Goal: Book appointment/travel/reservation

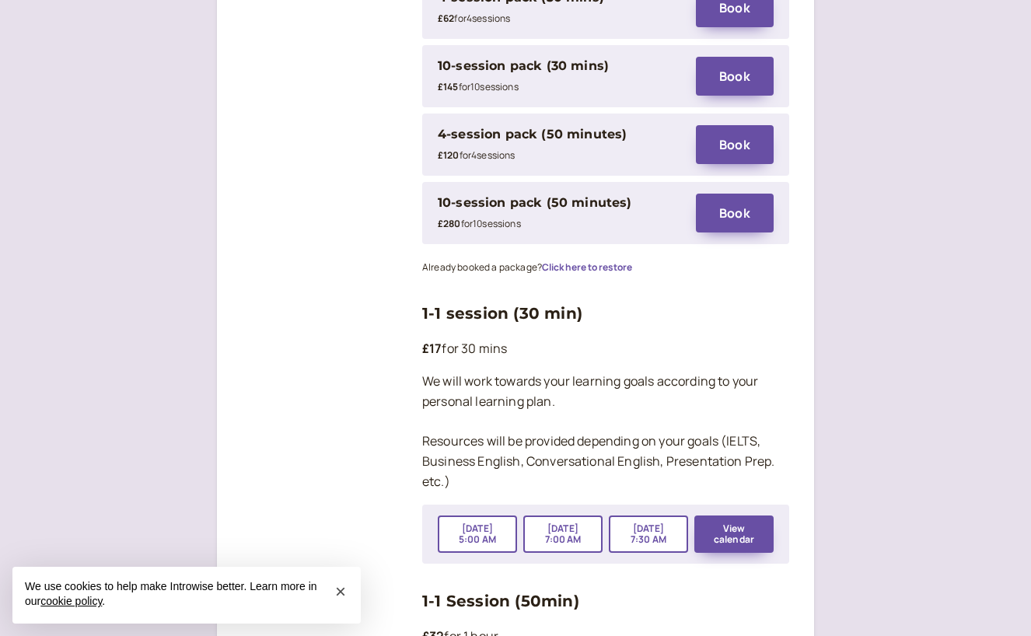
scroll to position [2326, 0]
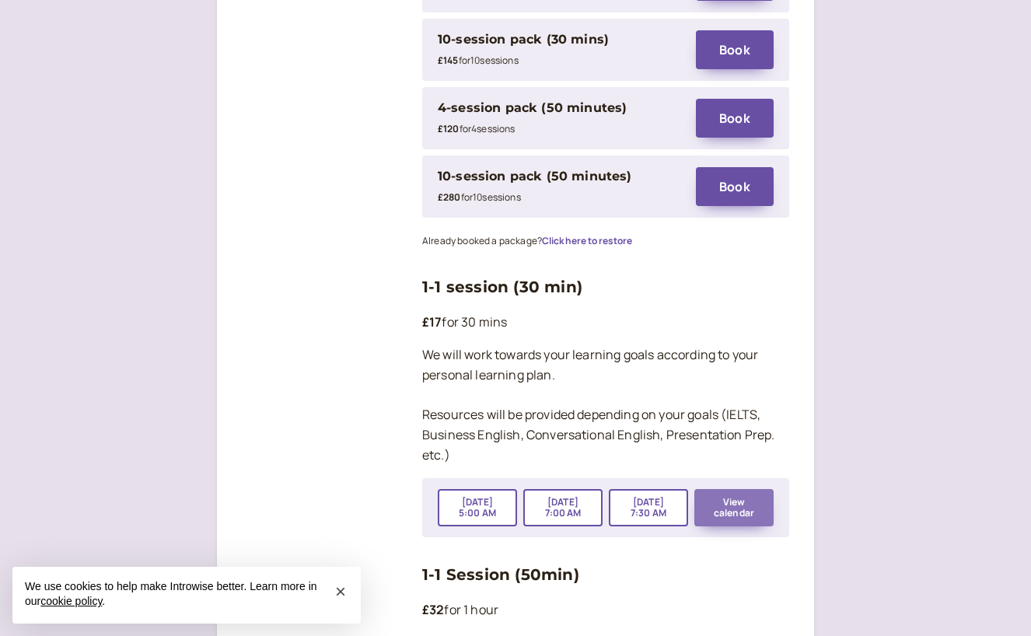
click at [733, 489] on button "View calendar" at bounding box center [734, 507] width 79 height 37
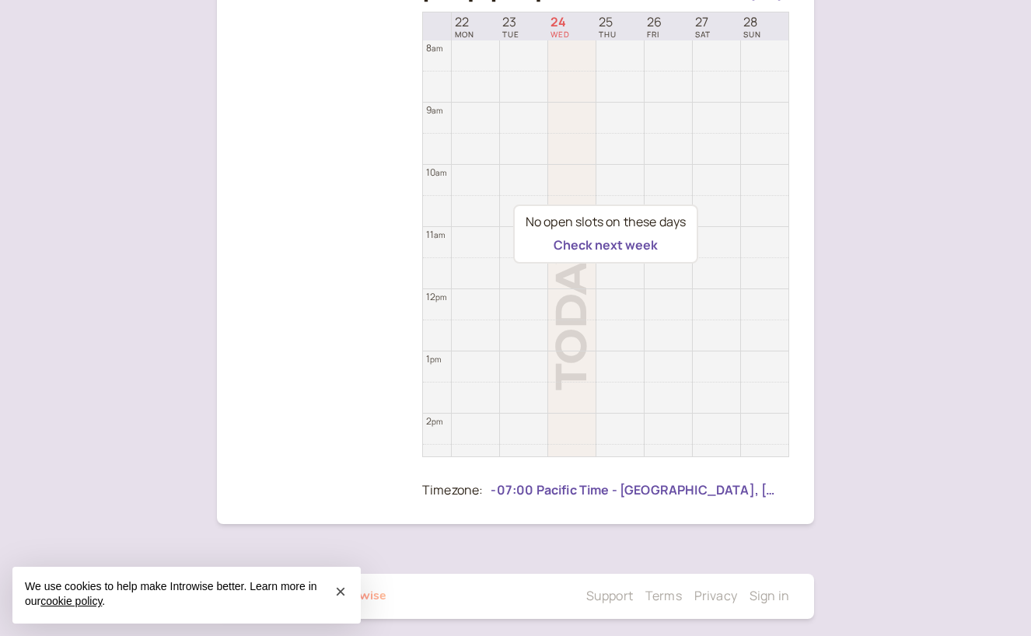
scroll to position [329, 0]
click at [570, 246] on button "Check next week" at bounding box center [606, 244] width 104 height 14
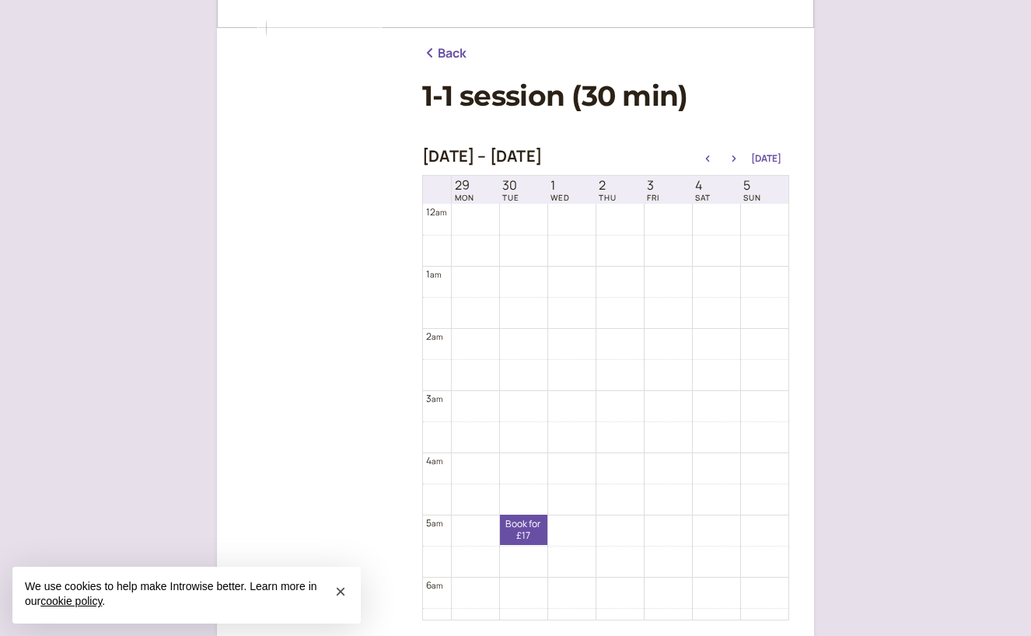
scroll to position [164, 0]
click at [338, 595] on span "×" at bounding box center [340, 591] width 11 height 21
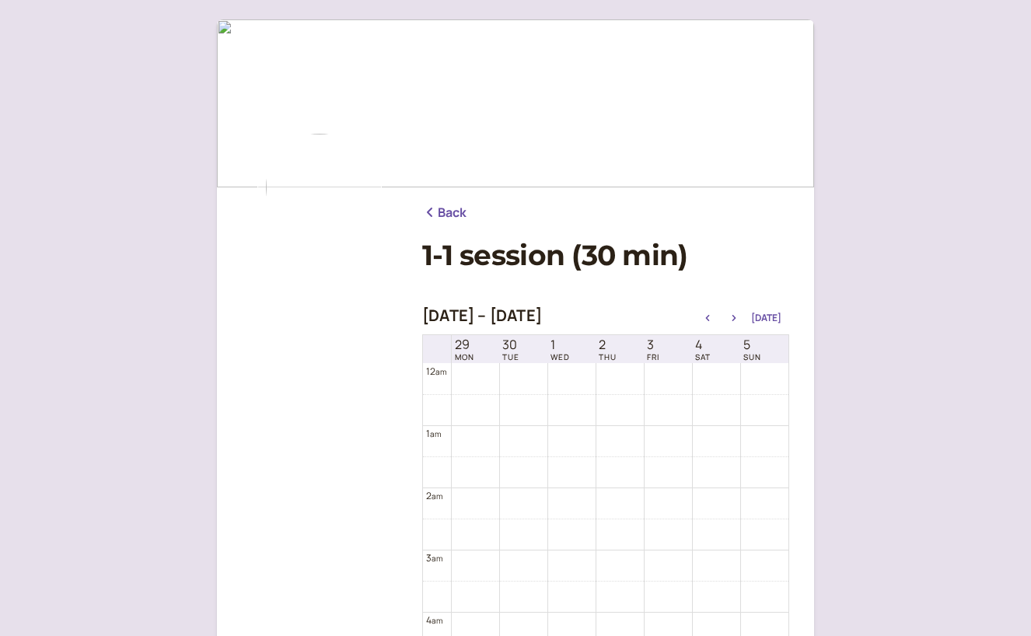
scroll to position [0, 0]
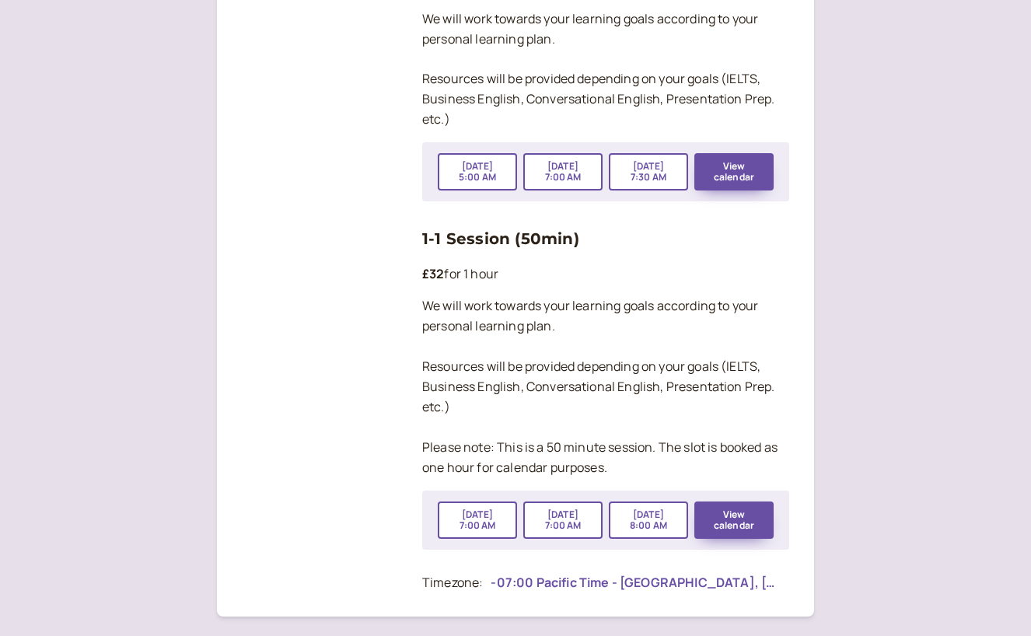
scroll to position [2676, 0]
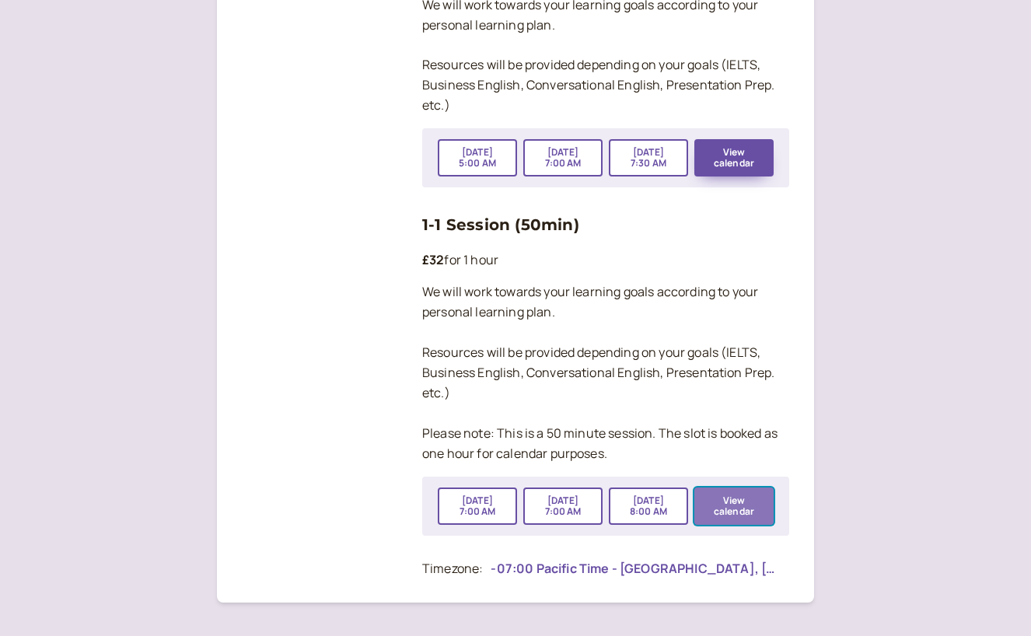
click at [751, 488] on button "View calendar" at bounding box center [734, 506] width 79 height 37
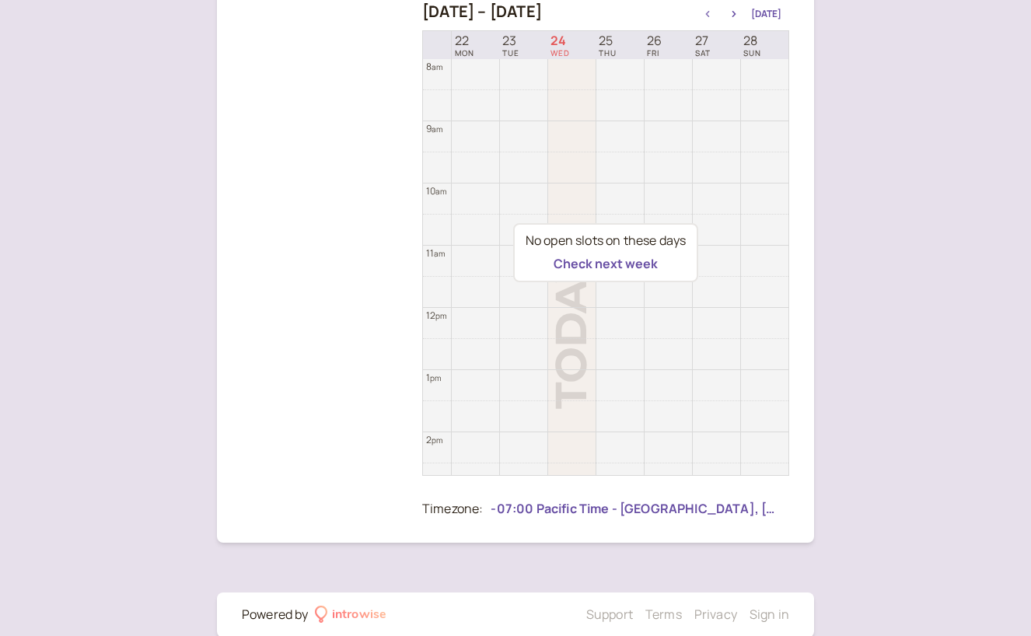
scroll to position [335, 0]
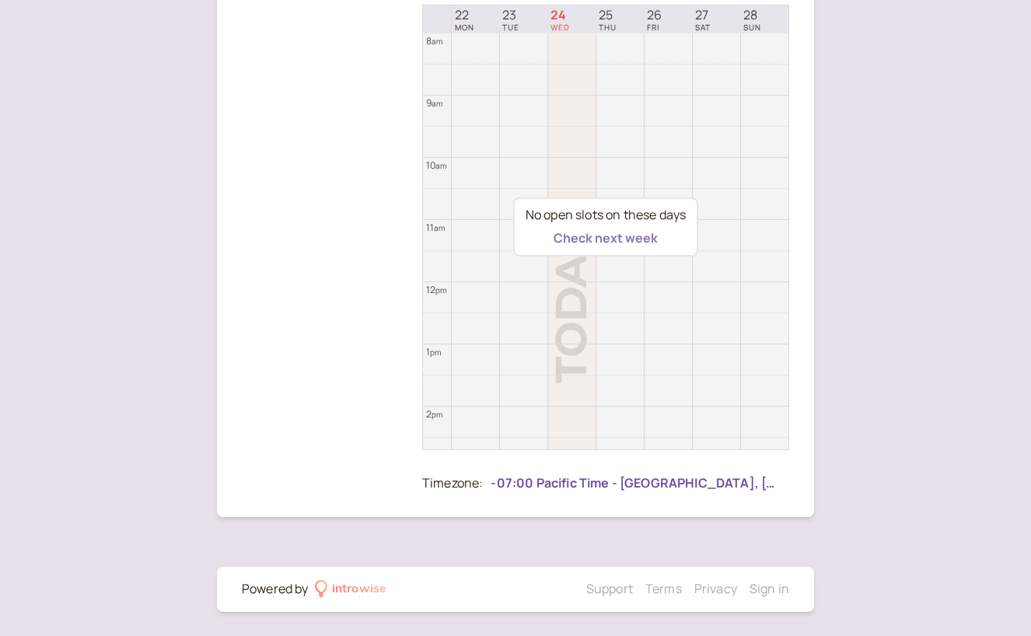
click at [621, 232] on button "Check next week" at bounding box center [606, 238] width 104 height 14
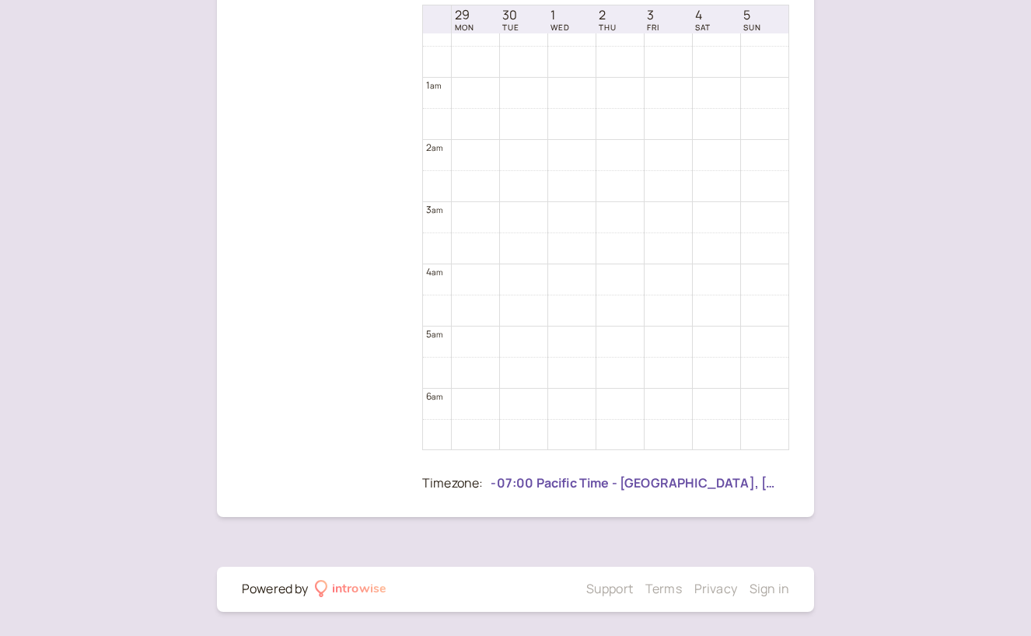
scroll to position [0, 0]
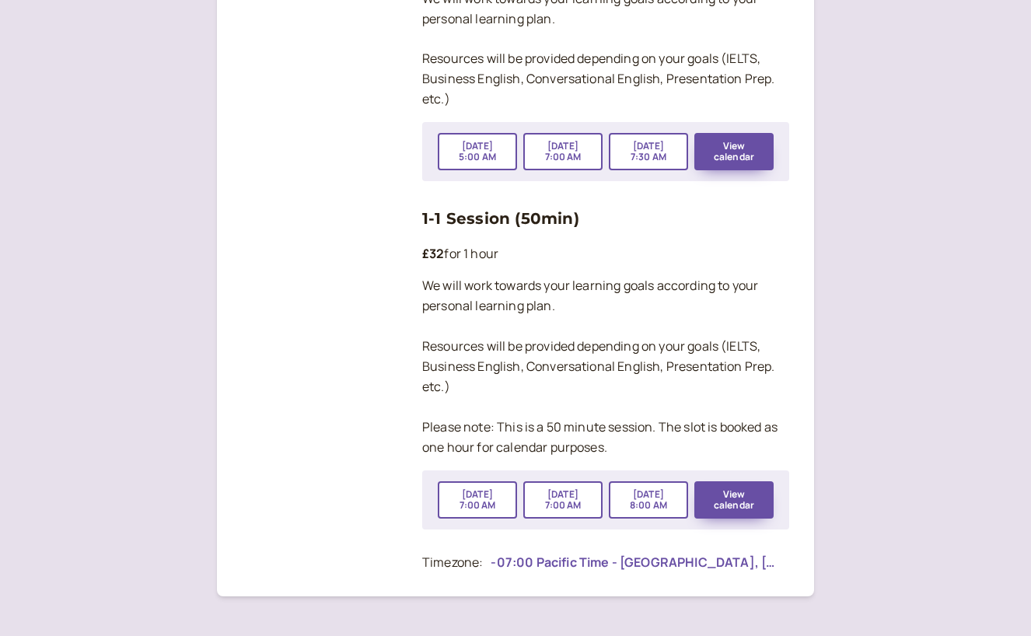
scroll to position [2681, 0]
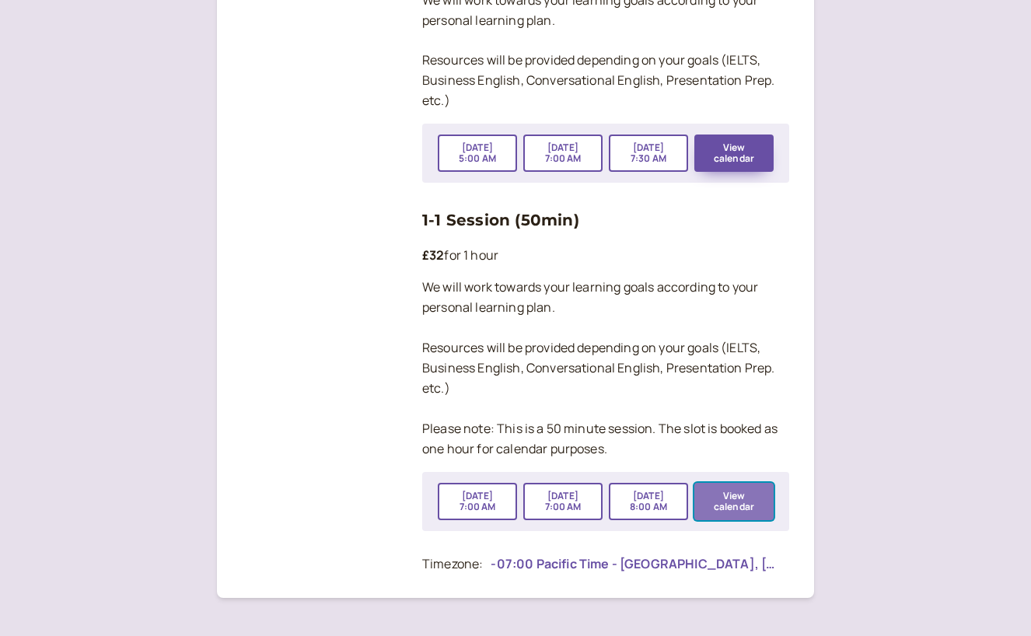
click at [734, 483] on button "View calendar" at bounding box center [734, 501] width 79 height 37
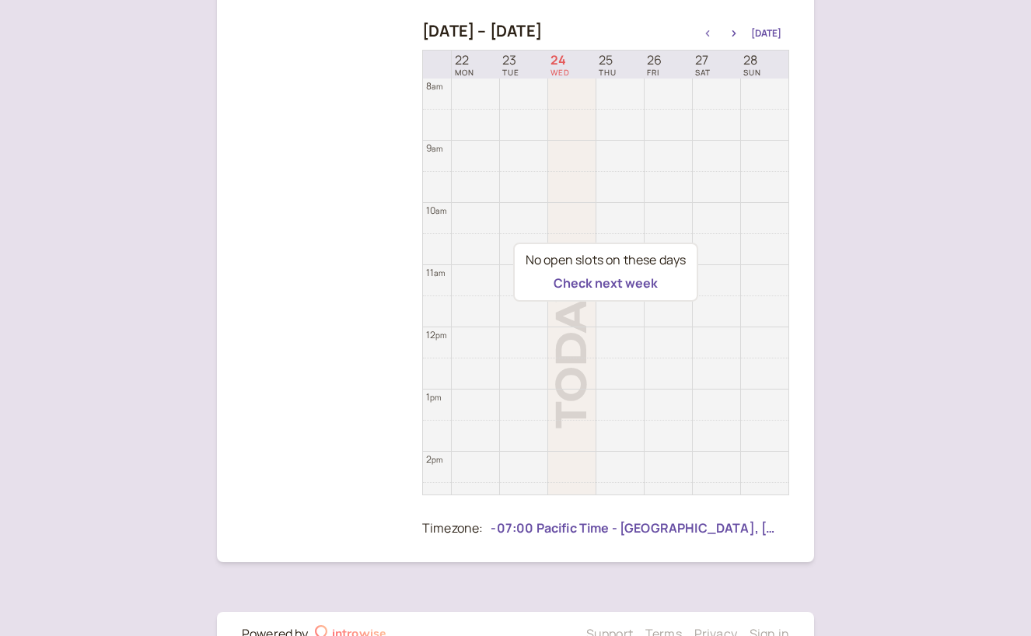
scroll to position [291, 0]
click at [595, 280] on button "Check next week" at bounding box center [606, 282] width 104 height 14
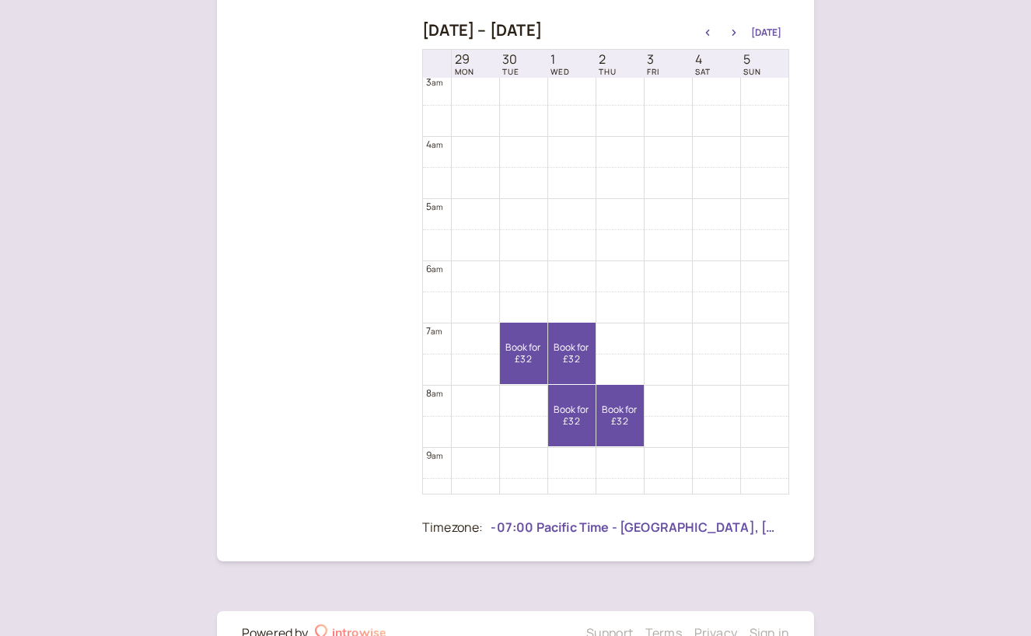
scroll to position [0, 0]
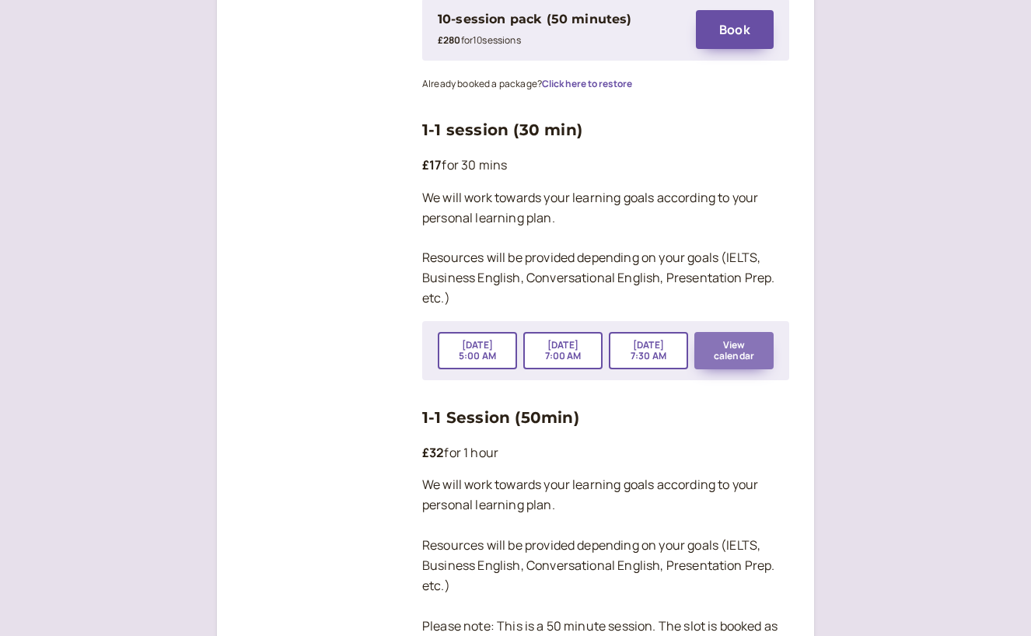
scroll to position [2484, 0]
click at [736, 331] on button "View calendar" at bounding box center [734, 349] width 79 height 37
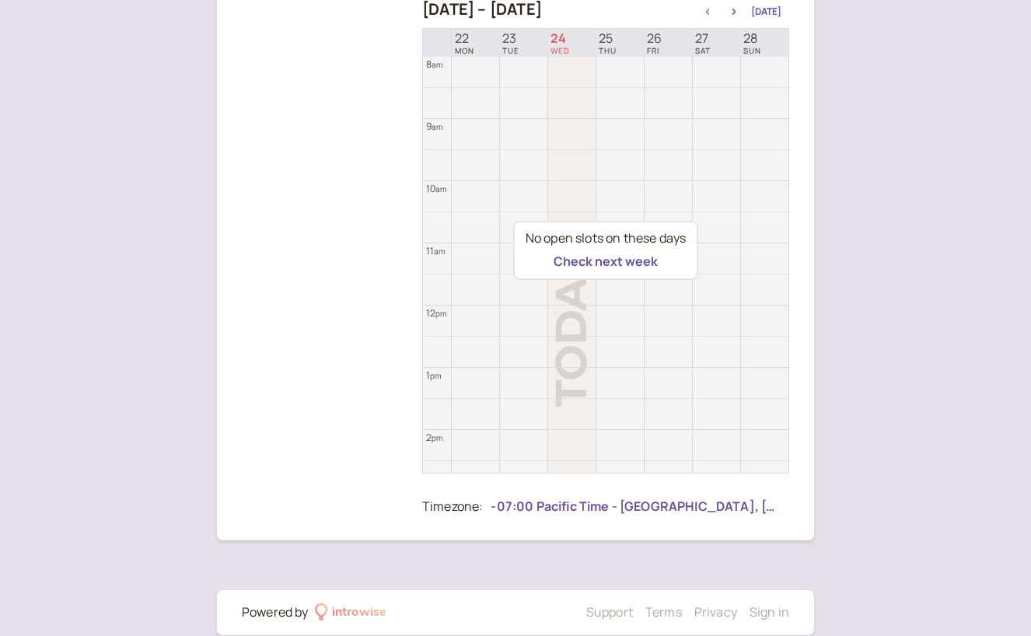
scroll to position [335, 0]
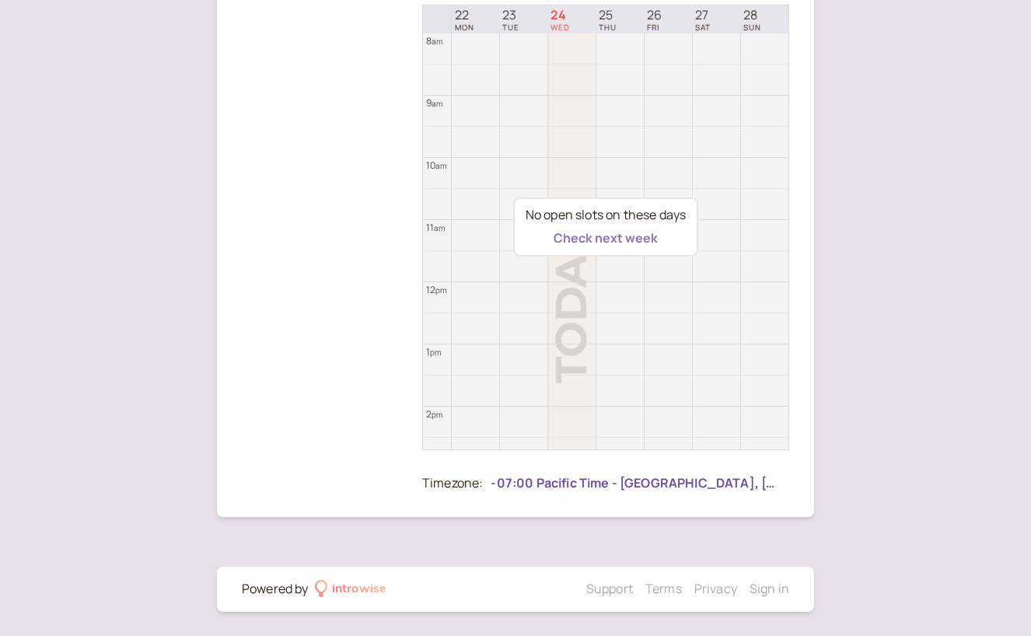
click at [637, 232] on button "Check next week" at bounding box center [606, 238] width 104 height 14
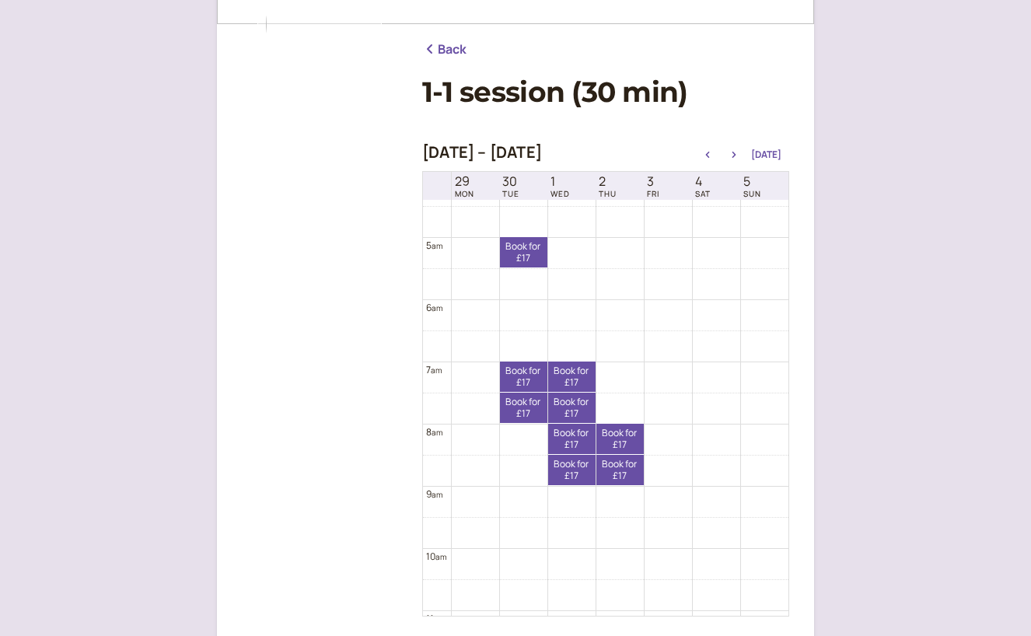
scroll to position [173, 0]
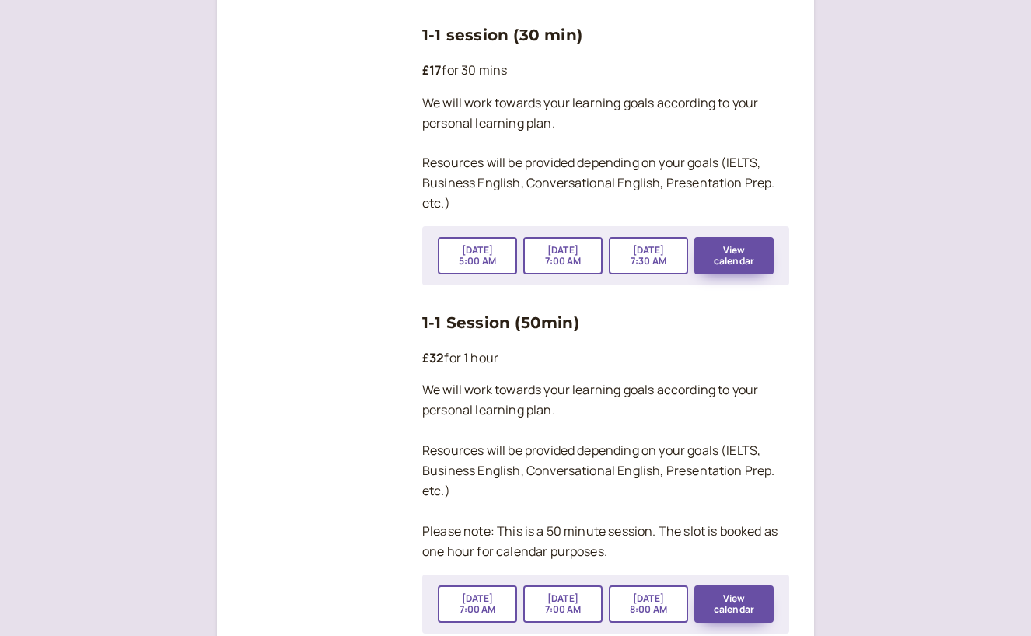
scroll to position [2580, 0]
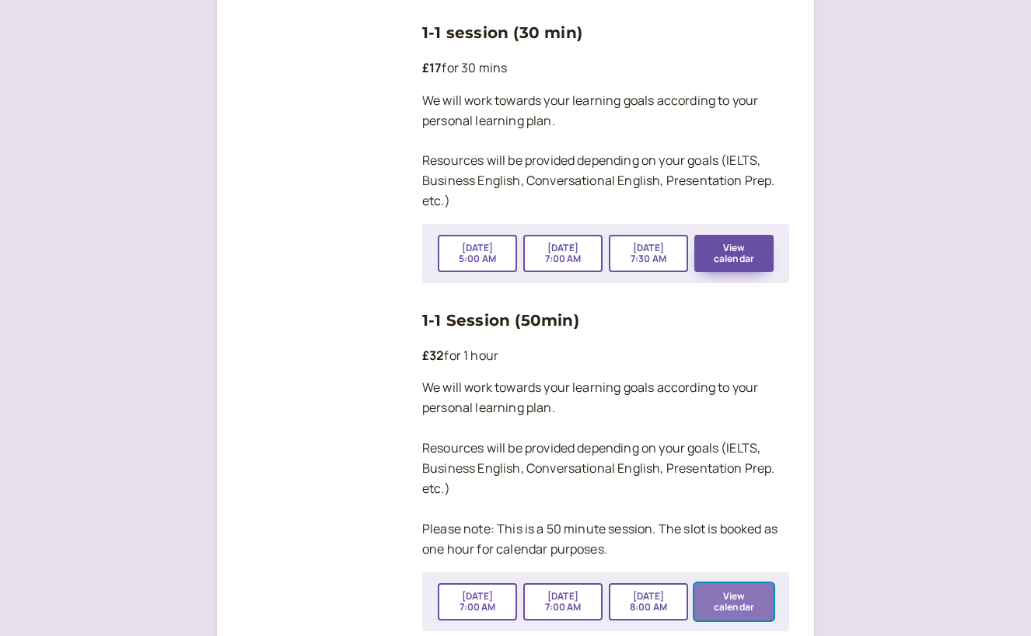
click at [755, 583] on button "View calendar" at bounding box center [734, 601] width 79 height 37
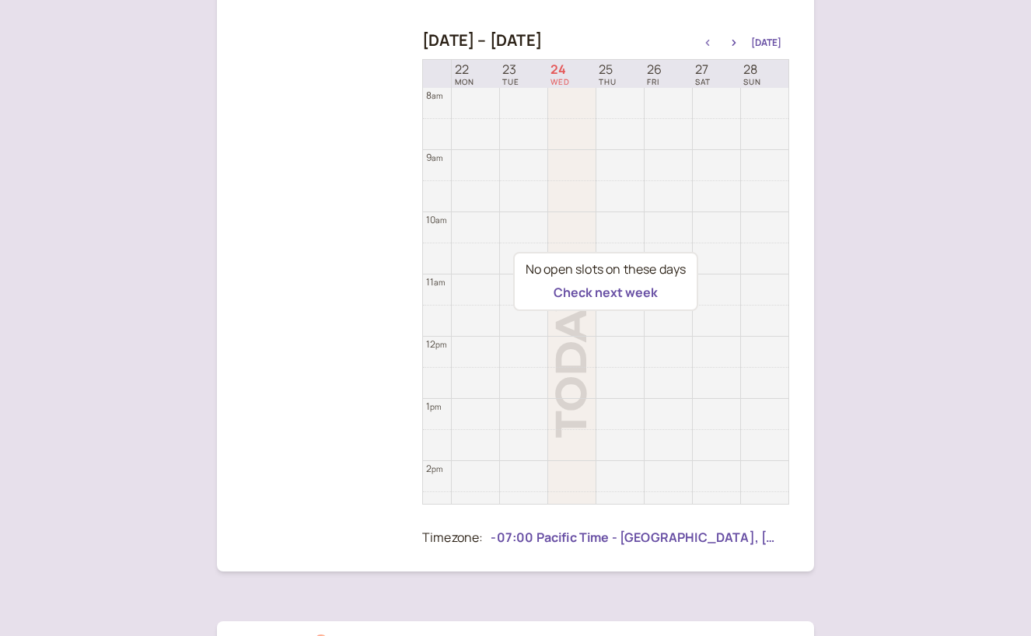
scroll to position [335, 0]
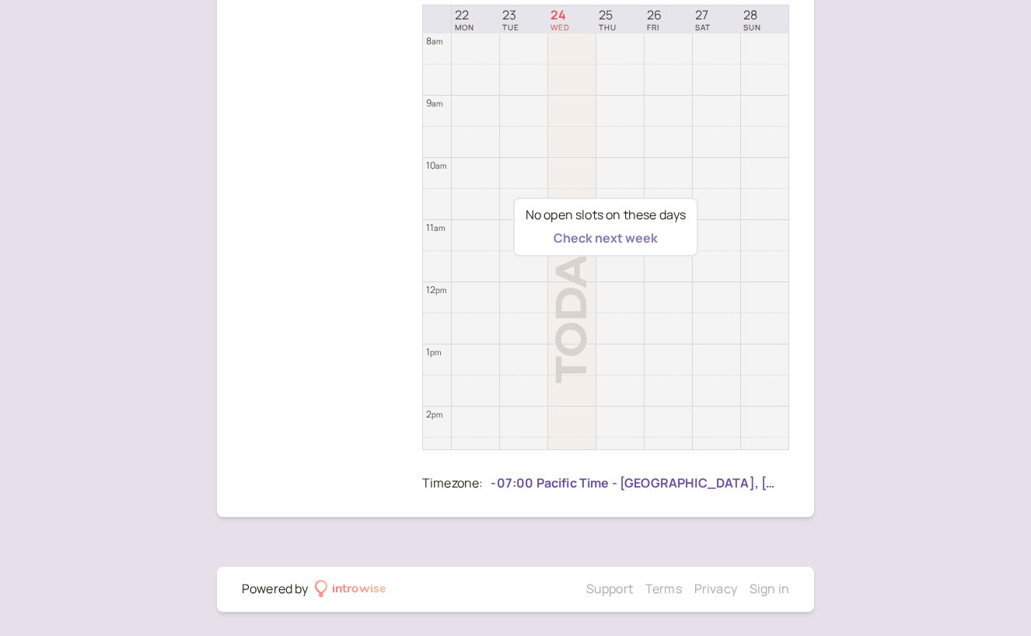
click at [616, 236] on button "Check next week" at bounding box center [606, 238] width 104 height 14
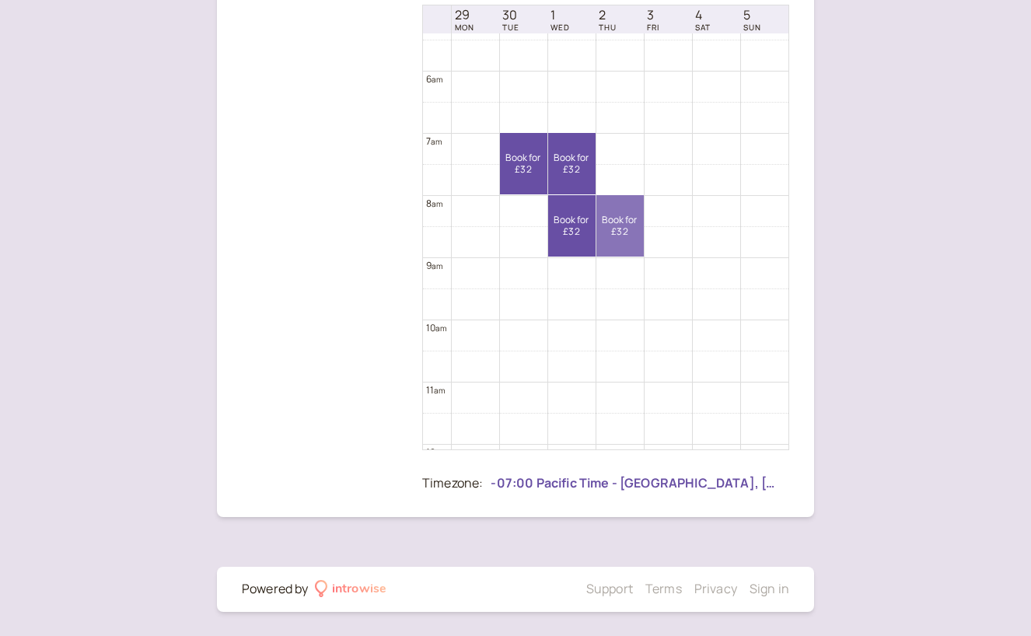
scroll to position [190, 0]
